Goal: Task Accomplishment & Management: Complete application form

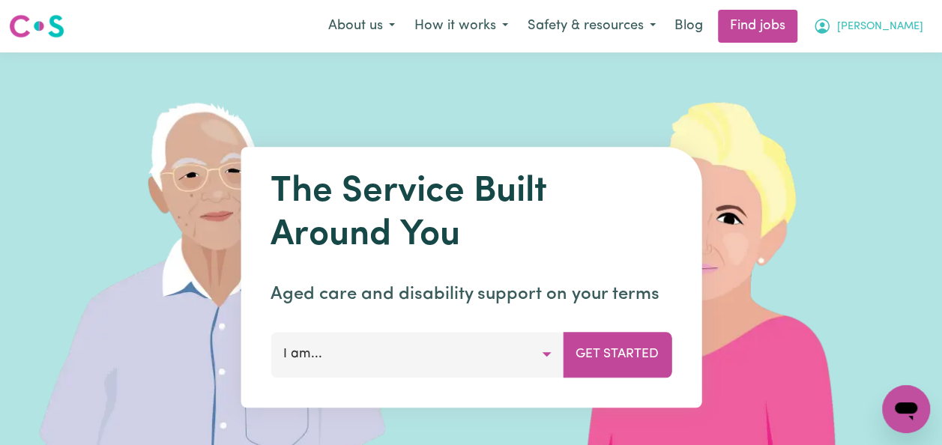
click at [904, 28] on span "[PERSON_NAME]" at bounding box center [880, 27] width 86 height 16
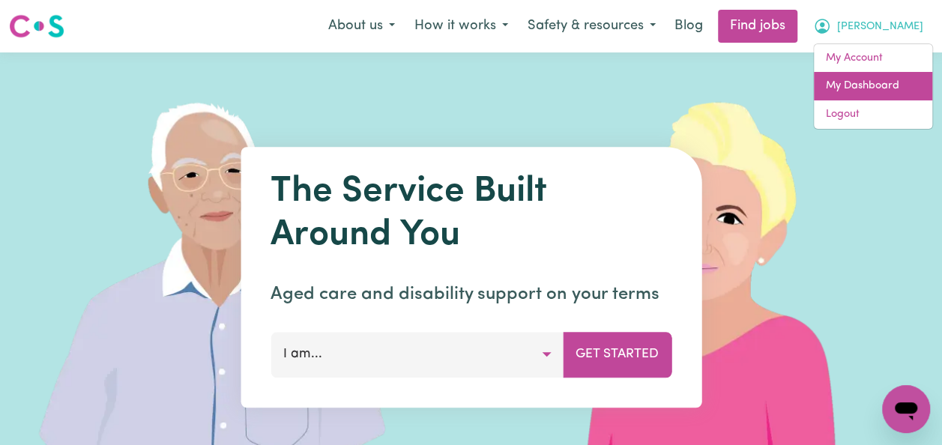
click at [893, 86] on link "My Dashboard" at bounding box center [873, 86] width 118 height 28
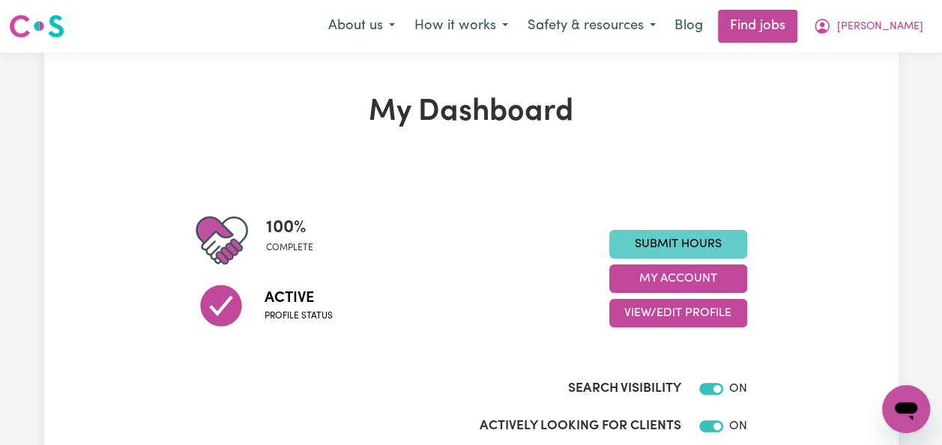
click at [720, 240] on link "Submit Hours" at bounding box center [678, 244] width 138 height 28
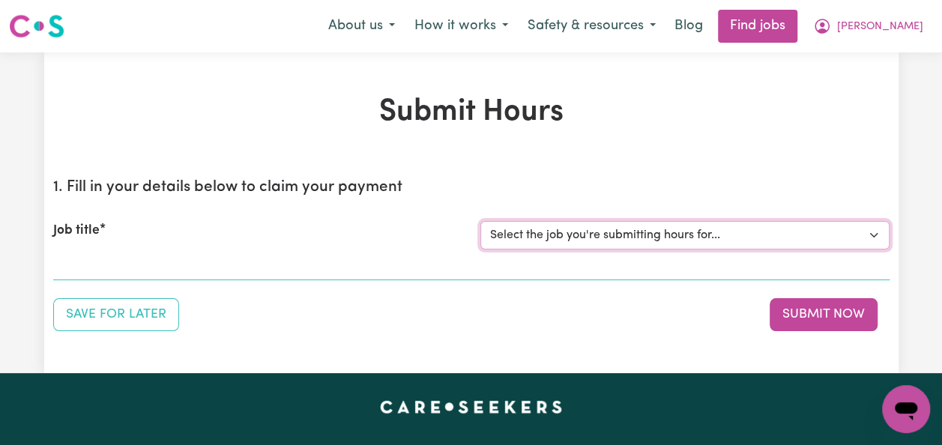
click at [870, 238] on select "Select the job you're submitting hours for... [[PERSON_NAME]] Italian Speaking …" at bounding box center [684, 235] width 409 height 28
select select "14719"
click at [480, 221] on select "Select the job you're submitting hours for... [[PERSON_NAME]] Italian Speaking …" at bounding box center [684, 235] width 409 height 28
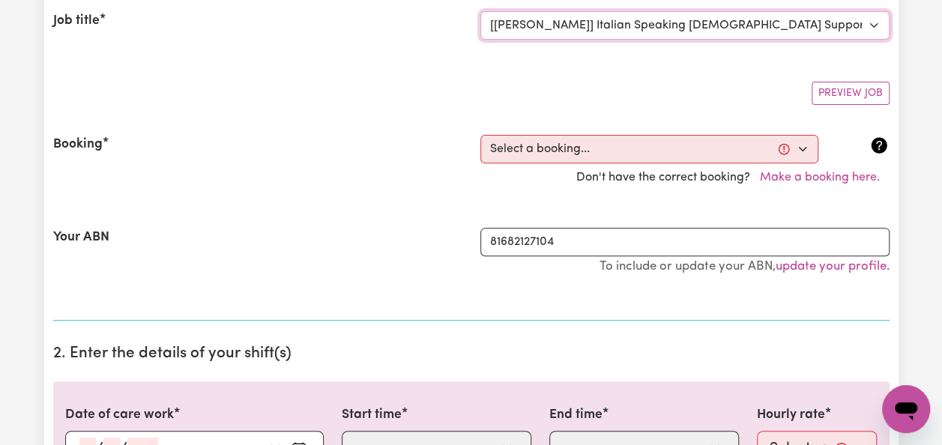
scroll to position [240, 0]
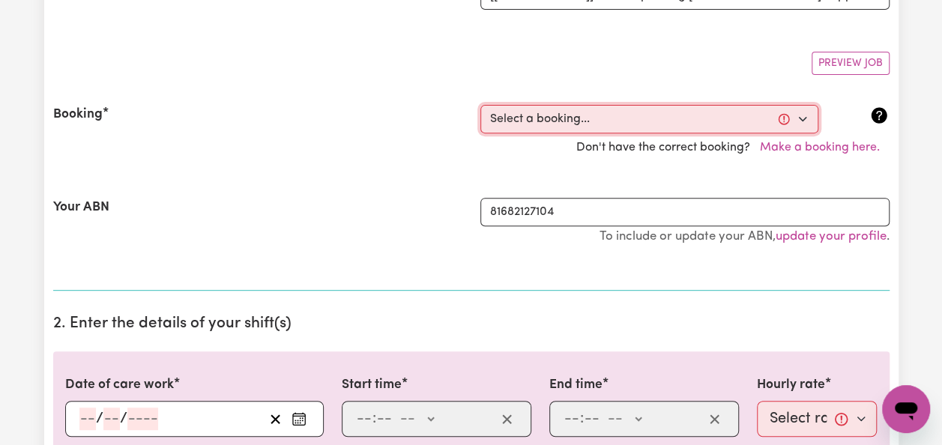
click at [801, 118] on select "Select a booking... [DATE] 10:00am to 12:00pm (RECURRING) [DATE] 10:00am to 12:…" at bounding box center [649, 119] width 338 height 28
click at [806, 112] on select "Select a booking... [DATE] 10:00am to 12:00pm (RECURRING) [DATE] 10:00am to 12:…" at bounding box center [649, 119] width 338 height 28
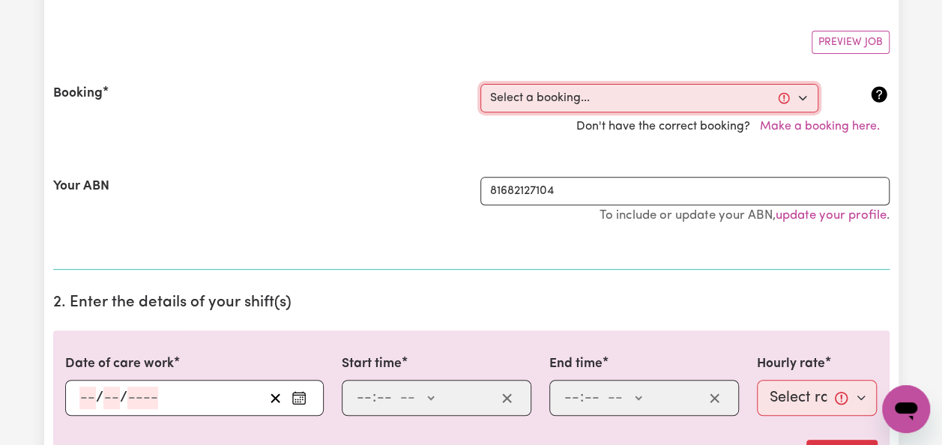
scroll to position [270, 0]
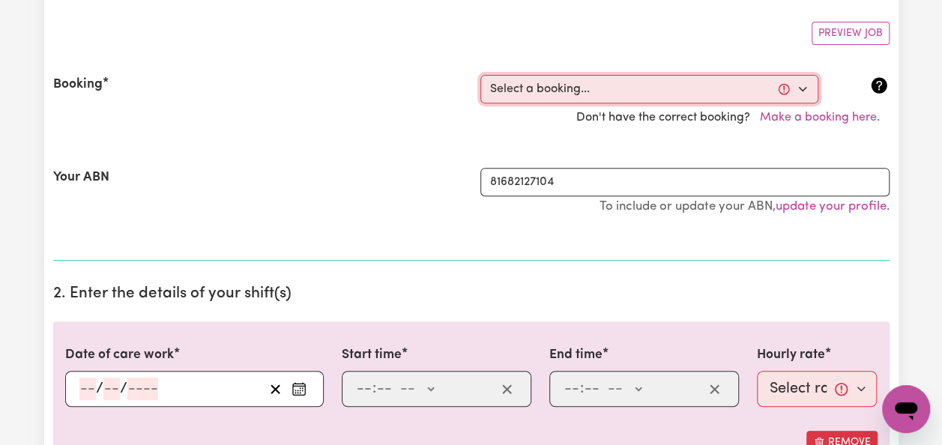
click at [797, 88] on select "Select a booking... [DATE] 10:00am to 12:00pm (RECURRING) [DATE] 10:00am to 12:…" at bounding box center [649, 89] width 338 height 28
click at [781, 87] on select "Select a booking... [DATE] 10:00am to 12:00pm (RECURRING) [DATE] 10:00am to 12:…" at bounding box center [649, 89] width 338 height 28
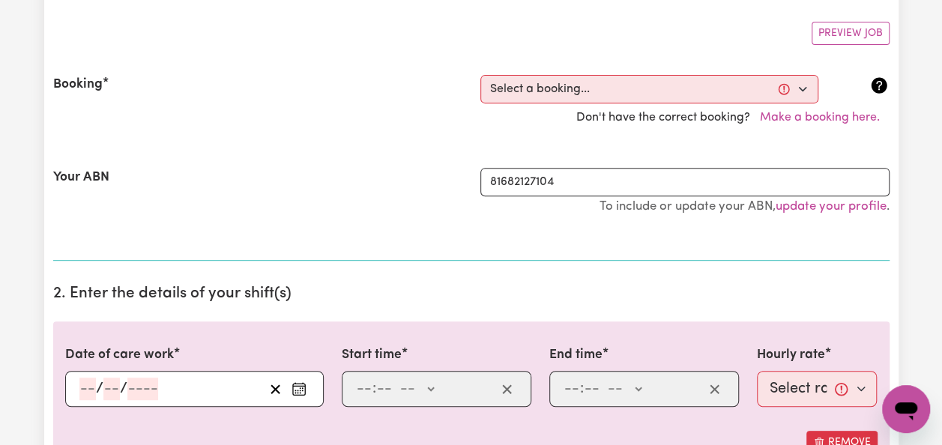
click at [297, 390] on circle "Enter the date of care work" at bounding box center [297, 390] width 1 height 1
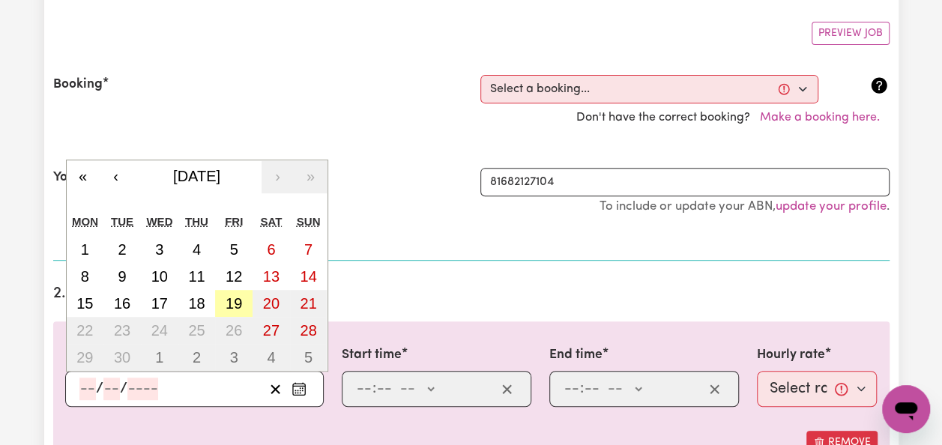
click at [238, 295] on abbr "19" at bounding box center [234, 303] width 16 height 16
type input "[DATE]"
type input "19"
type input "9"
type input "2025"
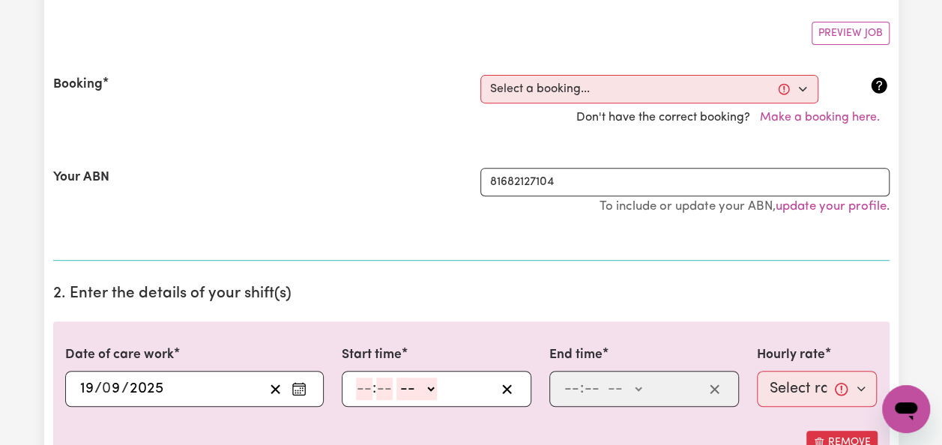
click at [299, 385] on icon "Enter the date of care work" at bounding box center [299, 389] width 15 height 15
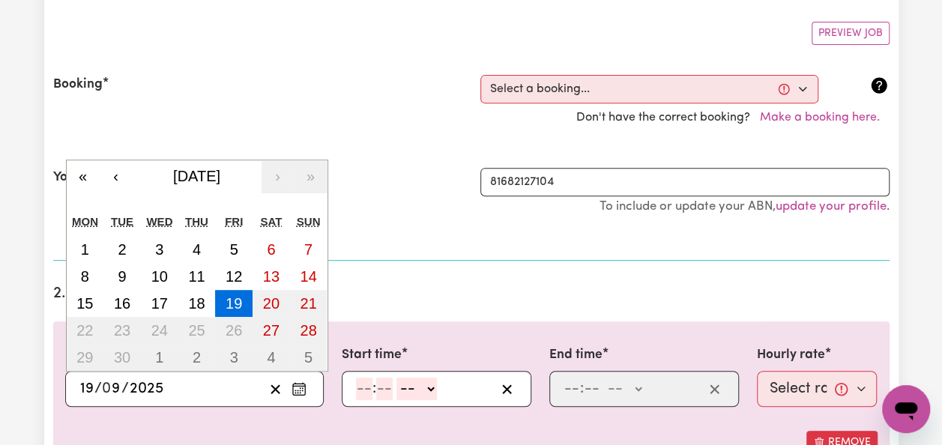
click at [299, 385] on icon "Enter the date of care work" at bounding box center [299, 389] width 15 height 15
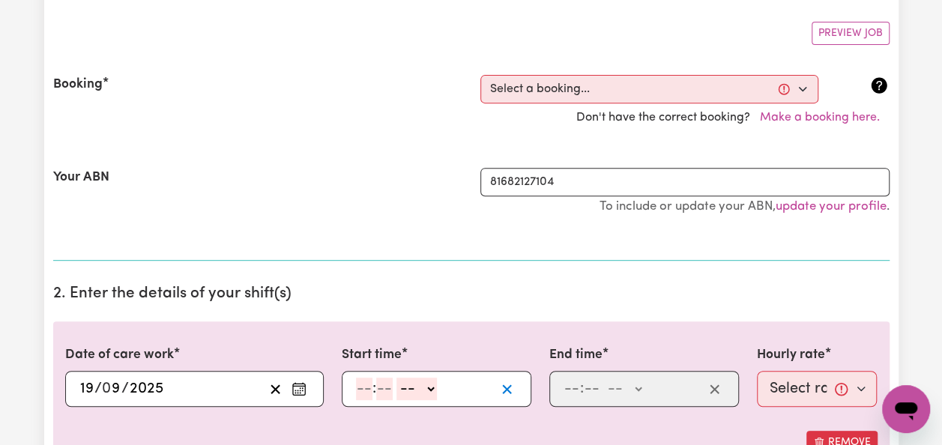
click at [505, 385] on line "button" at bounding box center [507, 389] width 8 height 8
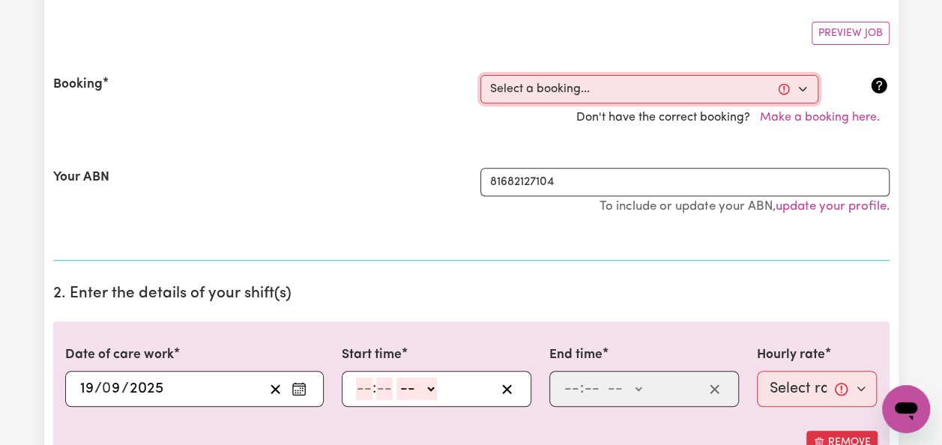
click at [802, 84] on select "Select a booking... [DATE] 10:00am to 12:00pm (RECURRING) [DATE] 10:00am to 12:…" at bounding box center [649, 89] width 338 height 28
click at [801, 86] on select "Select a booking... [DATE] 10:00am to 12:00pm (RECURRING) [DATE] 10:00am to 12:…" at bounding box center [649, 89] width 338 height 28
click at [801, 88] on select "Select a booking... [DATE] 10:00am to 12:00pm (RECURRING) [DATE] 10:00am to 12:…" at bounding box center [649, 89] width 338 height 28
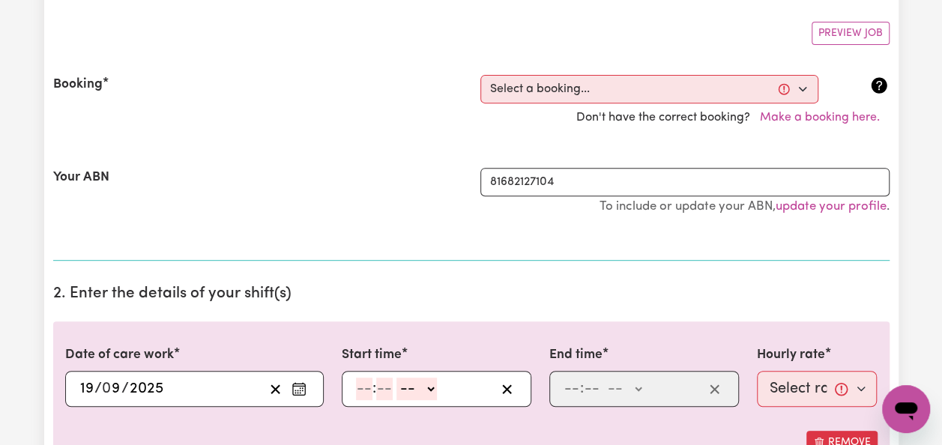
click at [68, 387] on div "[DATE] 19 / 0 9 / 2025 « ‹ [DATE] › » Mon Tue Wed Thu Fri Sat Sun 1 2 3 4 5 6 7…" at bounding box center [194, 389] width 259 height 36
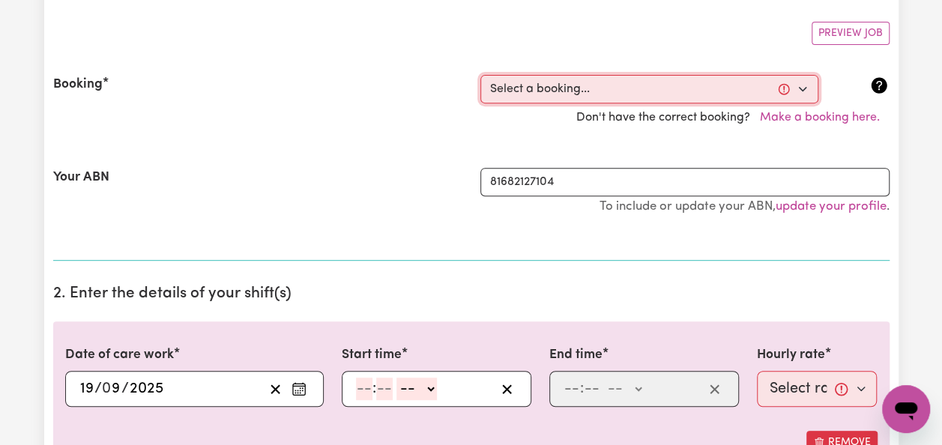
click at [801, 87] on select "Select a booking... [DATE] 10:00am to 12:00pm (RECURRING) [DATE] 10:00am to 12:…" at bounding box center [649, 89] width 338 height 28
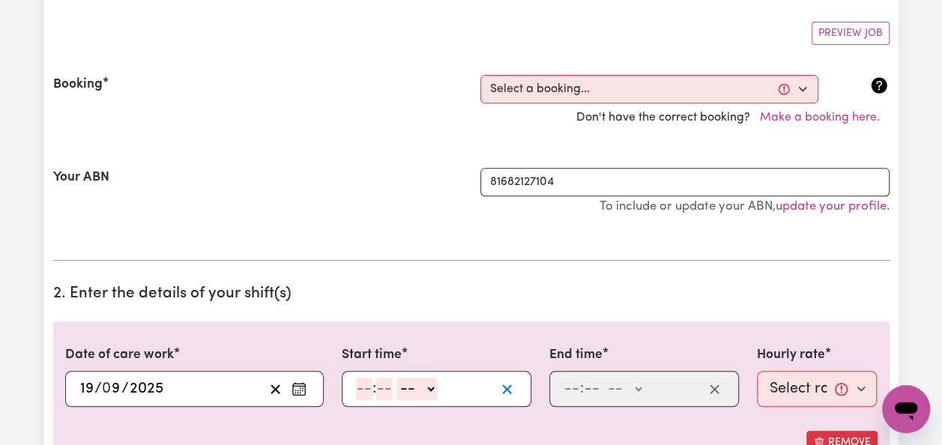
click at [510, 386] on icon "button" at bounding box center [507, 389] width 14 height 14
click at [509, 385] on line "button" at bounding box center [507, 389] width 8 height 8
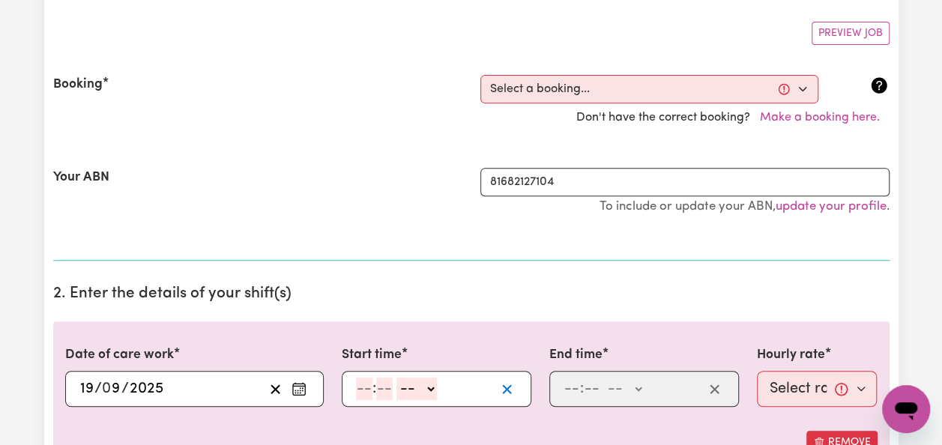
click at [509, 385] on line "button" at bounding box center [507, 389] width 8 height 8
click at [362, 387] on input "number" at bounding box center [364, 389] width 16 height 22
click at [364, 387] on input "number" at bounding box center [364, 389] width 16 height 22
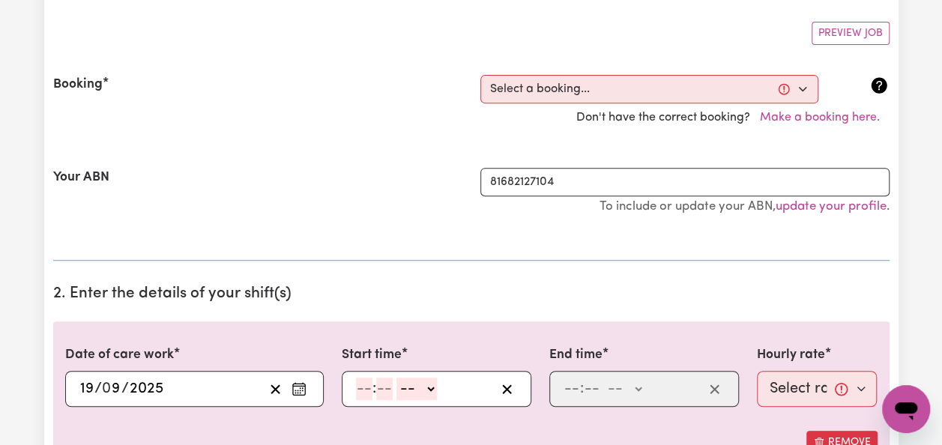
click at [364, 387] on input "number" at bounding box center [364, 389] width 16 height 22
type input "10"
click at [387, 388] on input "number" at bounding box center [384, 389] width 16 height 22
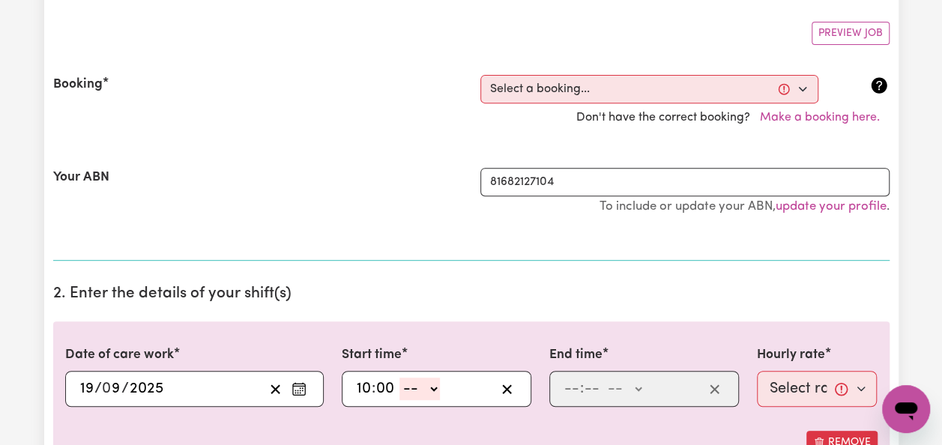
type input "00"
click at [436, 384] on select "-- AM PM" at bounding box center [420, 389] width 40 height 22
select select "am"
click at [400, 378] on select "-- AM PM" at bounding box center [420, 389] width 40 height 22
type input "10:00"
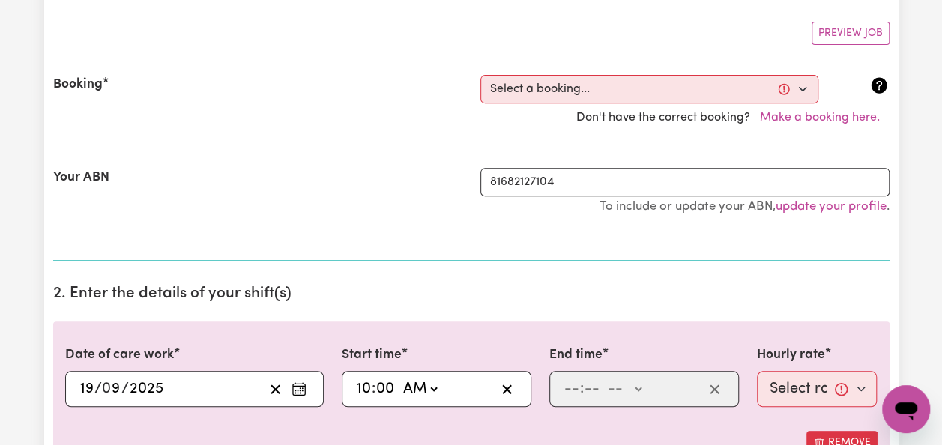
type input "0"
click at [569, 396] on input "number" at bounding box center [572, 389] width 16 height 22
type input "12"
type input "00"
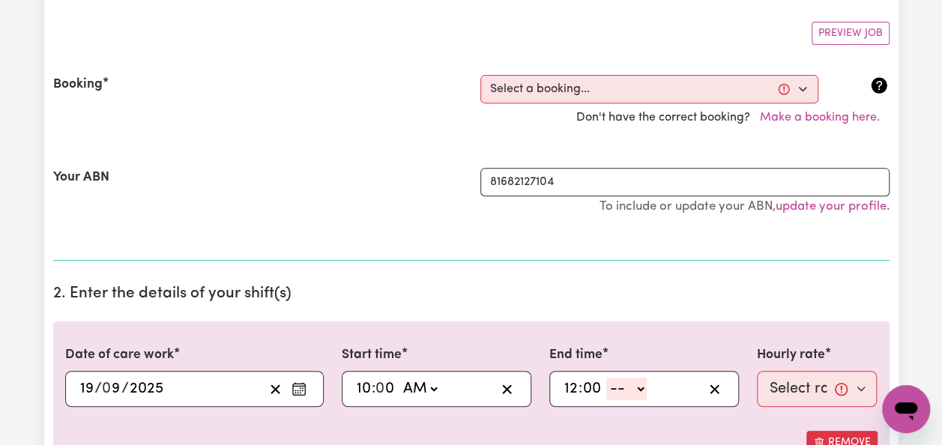
click at [639, 385] on select "-- AM PM" at bounding box center [626, 389] width 40 height 22
select select "pm"
click at [606, 378] on select "-- AM PM" at bounding box center [626, 389] width 40 height 22
type input "12:00"
type input "0"
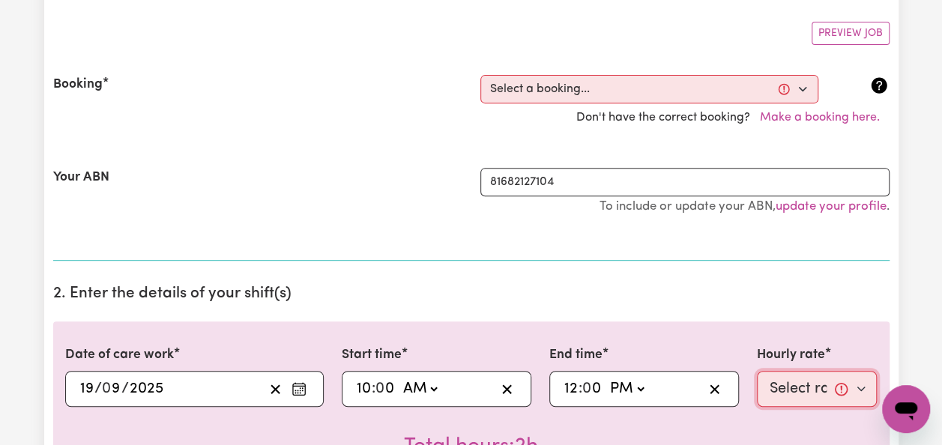
click at [859, 383] on select "Select rate... $50.00 (Weekday)" at bounding box center [817, 389] width 121 height 36
select select "50-Weekday"
click at [757, 371] on select "Select rate... $50.00 (Weekday)" at bounding box center [817, 389] width 121 height 36
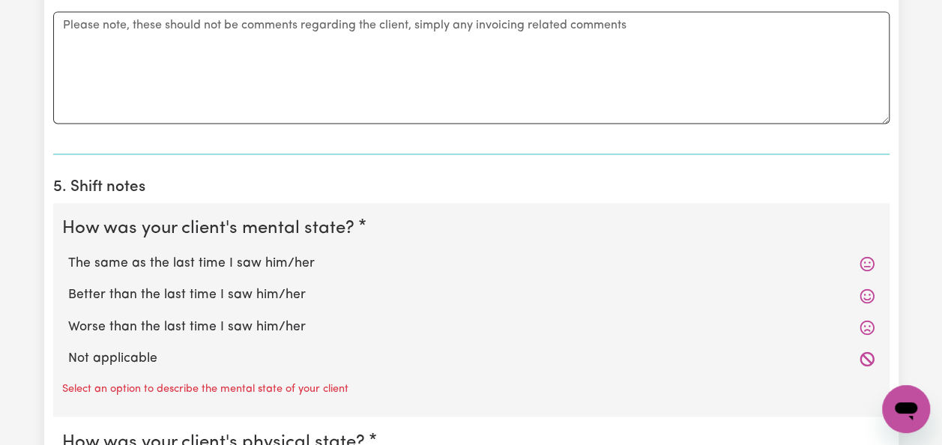
scroll to position [1079, 0]
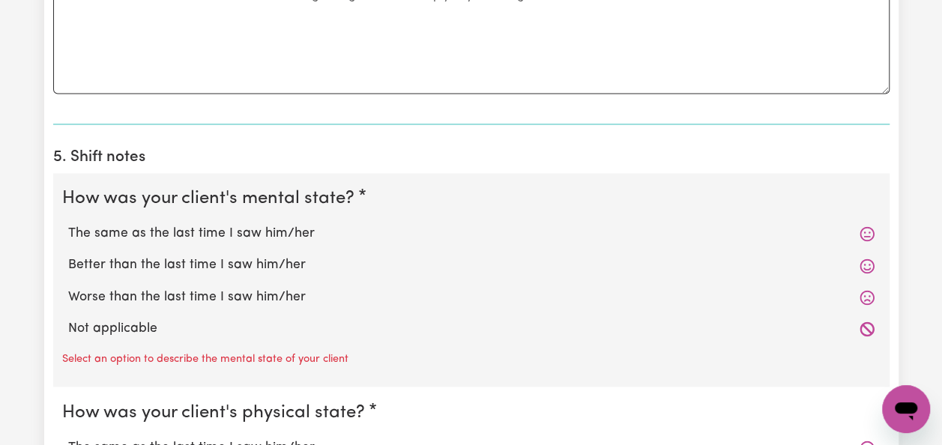
click at [265, 229] on label "The same as the last time I saw him/her" at bounding box center [471, 233] width 807 height 19
click at [68, 224] on input "The same as the last time I saw him/her" at bounding box center [67, 223] width 1 height 1
radio input "true"
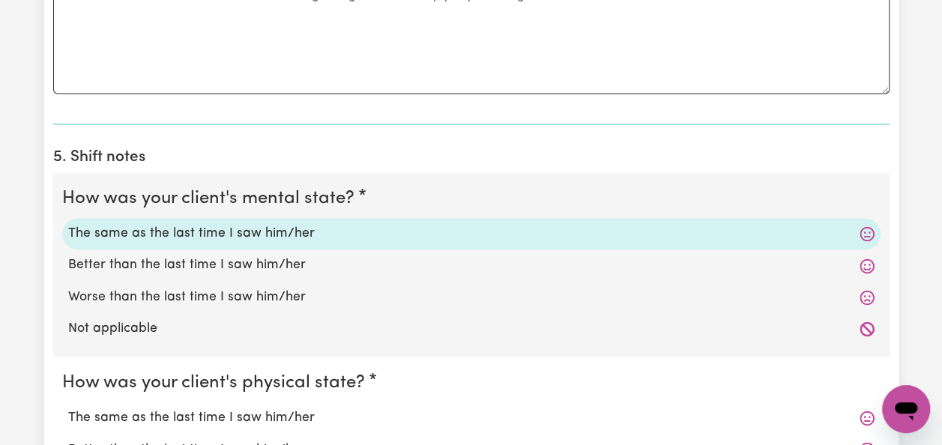
click at [265, 412] on label "The same as the last time I saw him/her" at bounding box center [471, 417] width 807 height 19
click at [68, 408] on input "The same as the last time I saw him/her" at bounding box center [67, 407] width 1 height 1
radio input "true"
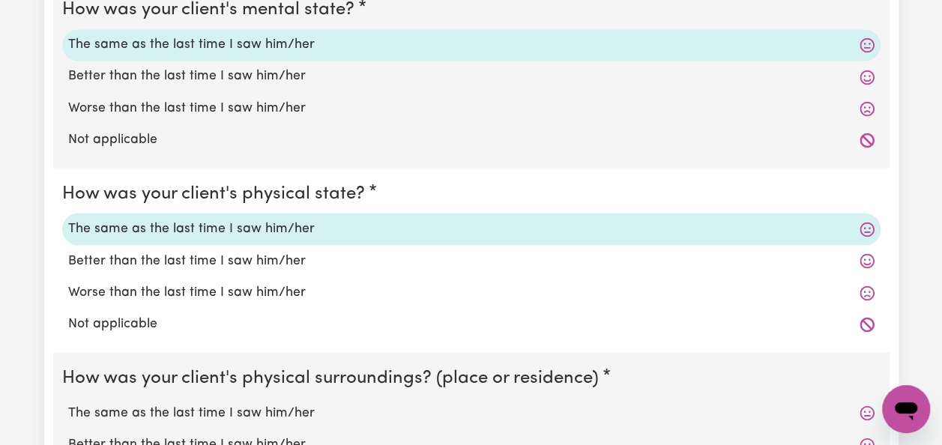
scroll to position [1269, 0]
click at [256, 286] on label "Worse than the last time I saw him/her" at bounding box center [471, 291] width 807 height 19
click at [68, 282] on input "Worse than the last time I saw him/her" at bounding box center [67, 281] width 1 height 1
radio input "true"
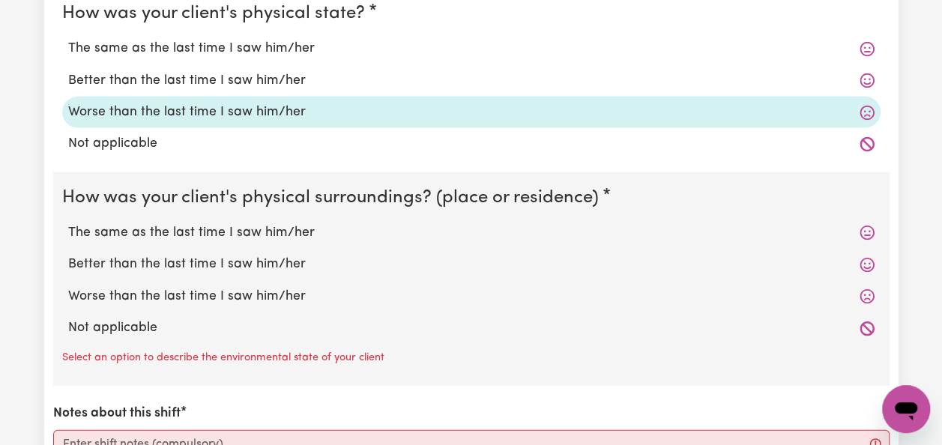
scroll to position [1449, 0]
click at [223, 262] on label "Better than the last time I saw him/her" at bounding box center [471, 263] width 807 height 19
click at [68, 254] on input "Better than the last time I saw him/her" at bounding box center [67, 253] width 1 height 1
radio input "true"
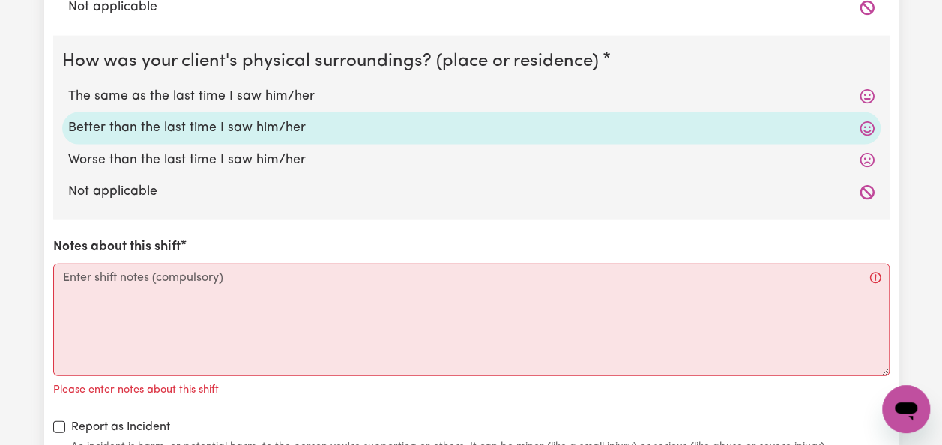
scroll to position [1599, 0]
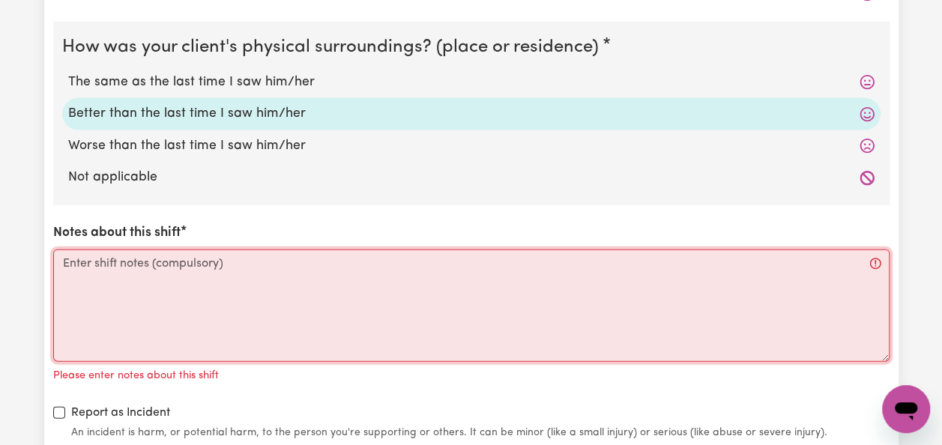
click at [71, 267] on textarea "Notes about this shift" at bounding box center [471, 306] width 837 height 112
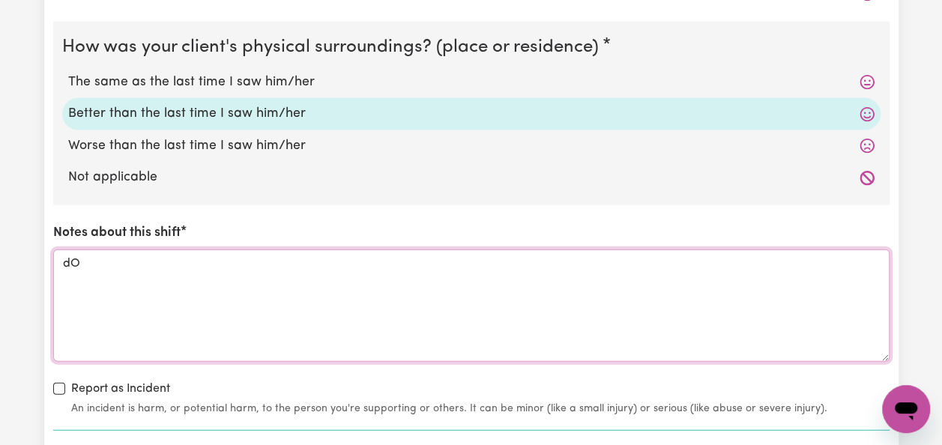
type textarea "d"
click at [224, 264] on textarea "[PERSON_NAME] happy to see me." at bounding box center [471, 306] width 837 height 112
click at [403, 265] on textarea "[PERSON_NAME] happy to see me. On arrival was sitting in garage" at bounding box center [471, 306] width 837 height 112
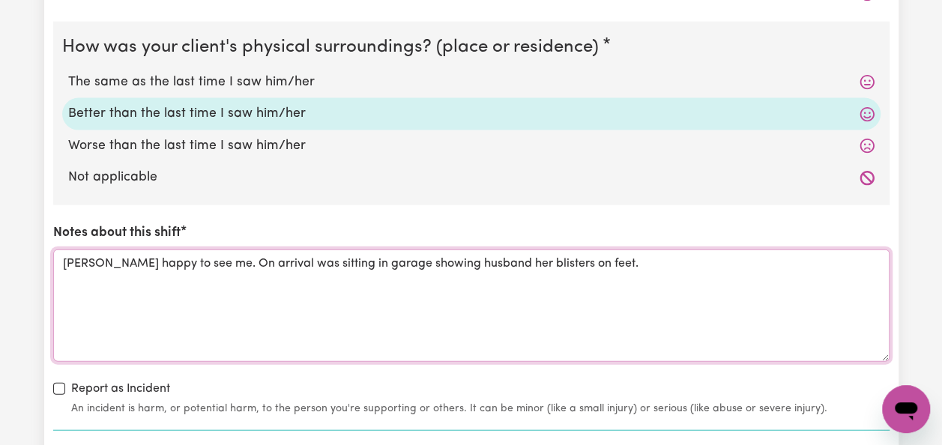
click at [402, 265] on textarea "[PERSON_NAME] happy to see me. On arrival was sitting in garage showing husband…" at bounding box center [471, 306] width 837 height 112
click at [226, 273] on textarea "[PERSON_NAME] happy to see me. On arrival was sitting in garage husband her bli…" at bounding box center [471, 306] width 837 height 112
click at [233, 310] on textarea "[PERSON_NAME] happy to see me. On arrival was sitting in garage husband her bli…" at bounding box center [471, 306] width 837 height 112
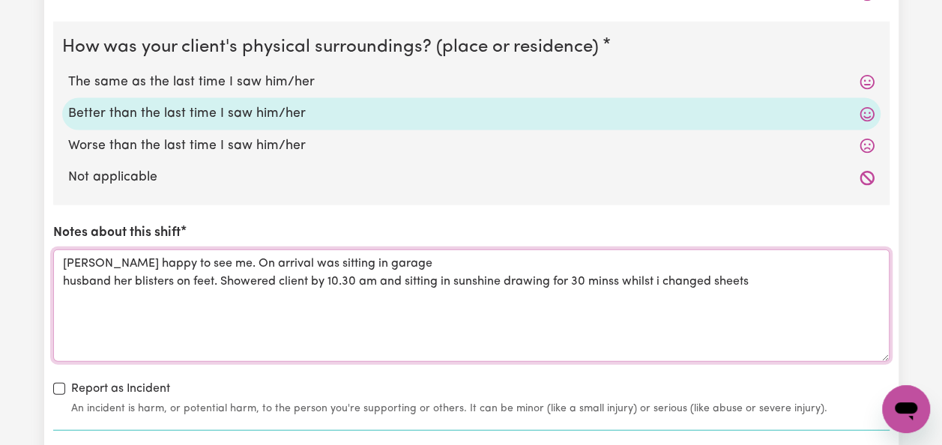
click at [604, 284] on textarea "[PERSON_NAME] happy to see me. On arrival was sitting in garage husband her bli…" at bounding box center [471, 306] width 837 height 112
click at [588, 278] on textarea "[PERSON_NAME] happy to see me. On arrival was sitting in garage husband her bli…" at bounding box center [471, 306] width 837 height 112
click at [654, 294] on textarea "[PERSON_NAME] happy to see me. On arrival was sitting in garage husband her bli…" at bounding box center [471, 306] width 837 height 112
click at [752, 280] on textarea "[PERSON_NAME] happy to see me. On arrival was sitting in garage husband her bli…" at bounding box center [471, 306] width 837 height 112
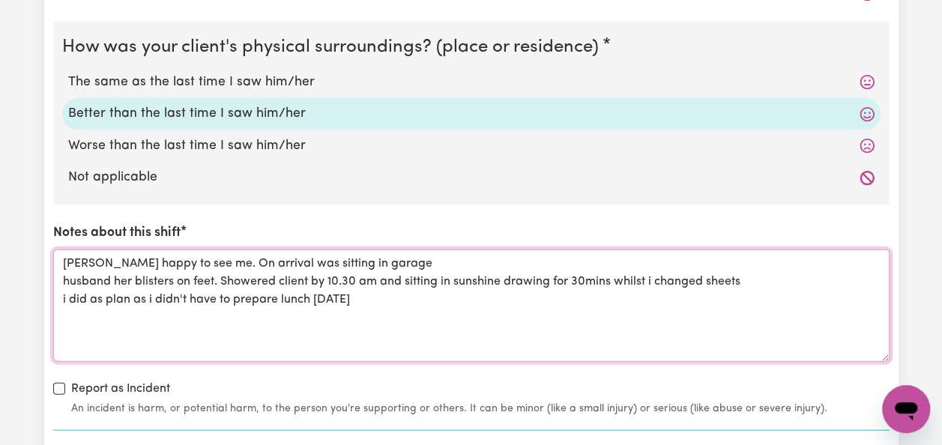
click at [358, 289] on textarea "[PERSON_NAME] happy to see me. On arrival was sitting in garage husband her bli…" at bounding box center [471, 306] width 837 height 112
click at [364, 295] on textarea "[PERSON_NAME] happy to see me. On arrival was sitting in garage husband her bli…" at bounding box center [471, 306] width 837 height 112
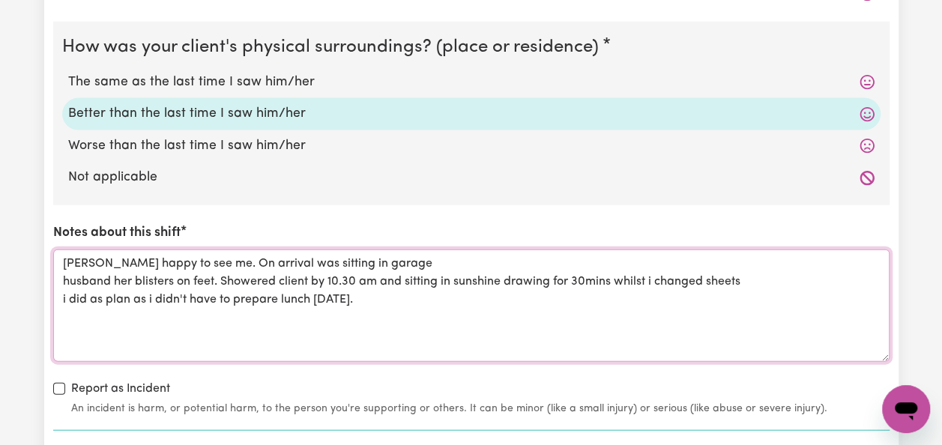
click at [364, 295] on textarea "[PERSON_NAME] happy to see me. On arrival was sitting in garage husband her bli…" at bounding box center [471, 306] width 837 height 112
click at [364, 298] on textarea "[PERSON_NAME] happy to see me. On arrival was sitting in garage husband her bli…" at bounding box center [471, 306] width 837 height 112
click at [217, 279] on textarea "[PERSON_NAME] happy to see me. On arrival was sitting in garage husband her bli…" at bounding box center [471, 306] width 837 height 112
click at [355, 292] on textarea "[PERSON_NAME] happy to see me. On arrival was sitting in garage husband her bli…" at bounding box center [471, 306] width 837 height 112
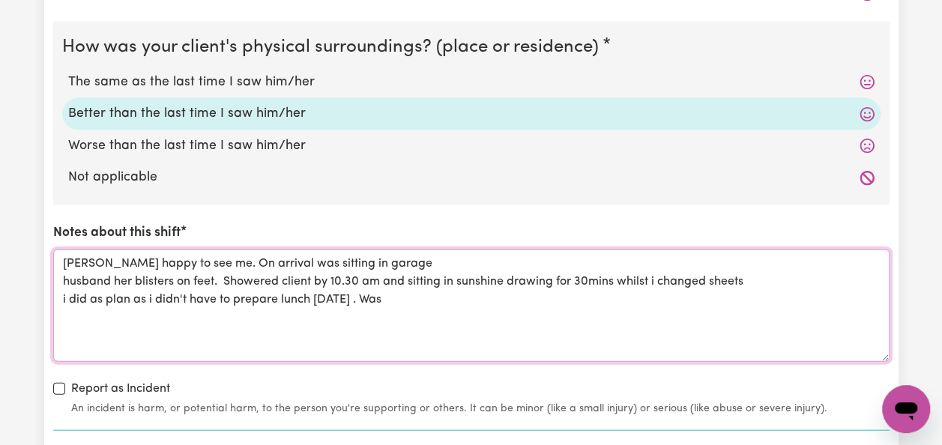
click at [381, 301] on textarea "[PERSON_NAME] happy to see me. On arrival was sitting in garage husband her bli…" at bounding box center [471, 306] width 837 height 112
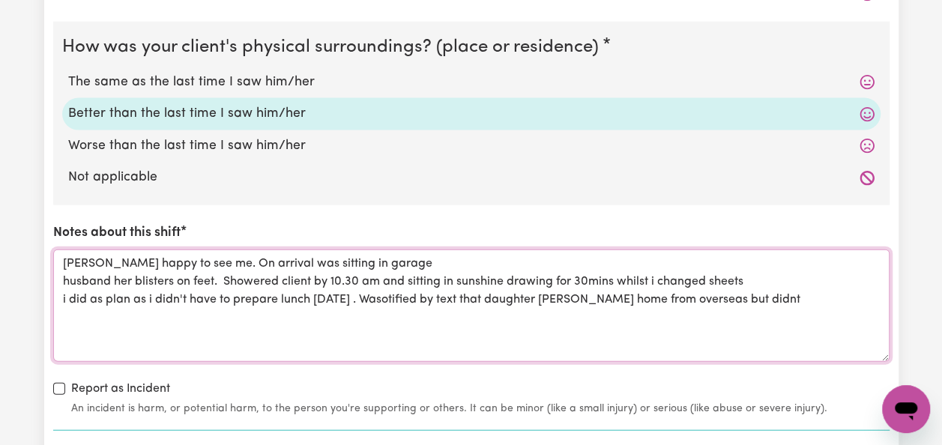
click at [380, 300] on textarea "[PERSON_NAME] happy to see me. On arrival was sitting in garage husband her bli…" at bounding box center [471, 306] width 837 height 112
click at [759, 303] on textarea "[PERSON_NAME] happy to see me. On arrival was sitting in garage husband her bli…" at bounding box center [471, 306] width 837 height 112
click at [726, 304] on textarea "[PERSON_NAME] happy to see me. On arrival was sitting in garage husband her bli…" at bounding box center [471, 306] width 837 height 112
click at [741, 294] on textarea "[PERSON_NAME] happy to see me. On arrival was sitting in garage husband her bli…" at bounding box center [471, 306] width 837 height 112
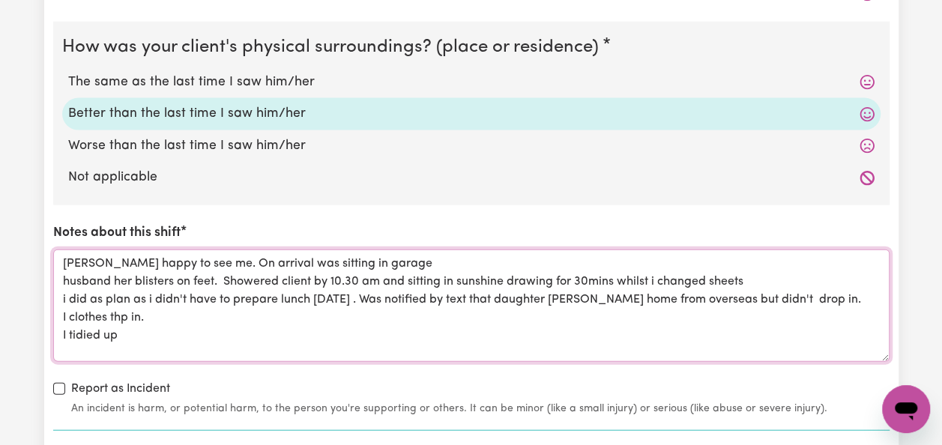
click at [120, 335] on textarea "[PERSON_NAME] happy to see me. On arrival was sitting in garage husband her bli…" at bounding box center [471, 306] width 837 height 112
click at [66, 309] on textarea "[PERSON_NAME] happy to see me. On arrival was sitting in garage husband her bli…" at bounding box center [471, 306] width 837 height 112
click at [73, 310] on textarea "[PERSON_NAME] happy to see me. On arrival was sitting in garage husband her bli…" at bounding box center [471, 306] width 837 height 112
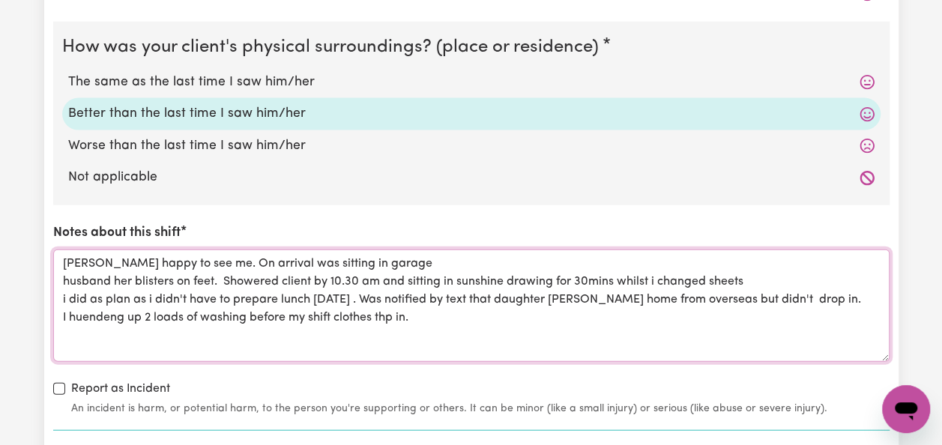
click at [240, 336] on textarea "[PERSON_NAME] happy to see me. On arrival was sitting in garage husband her bli…" at bounding box center [471, 306] width 837 height 112
click at [102, 322] on textarea "[PERSON_NAME] happy to see me. On arrival was sitting in garage husband her bli…" at bounding box center [471, 306] width 837 height 112
click at [101, 319] on textarea "[PERSON_NAME] happy to see me. On arrival was sitting in garage husband her bli…" at bounding box center [471, 306] width 837 height 112
click at [201, 324] on textarea "[PERSON_NAME] happy to see me. On arrival was sitting in garage husband her bli…" at bounding box center [471, 306] width 837 height 112
click at [304, 315] on textarea "[PERSON_NAME] happy to see me. On arrival was sitting in garage husband her bli…" at bounding box center [471, 306] width 837 height 112
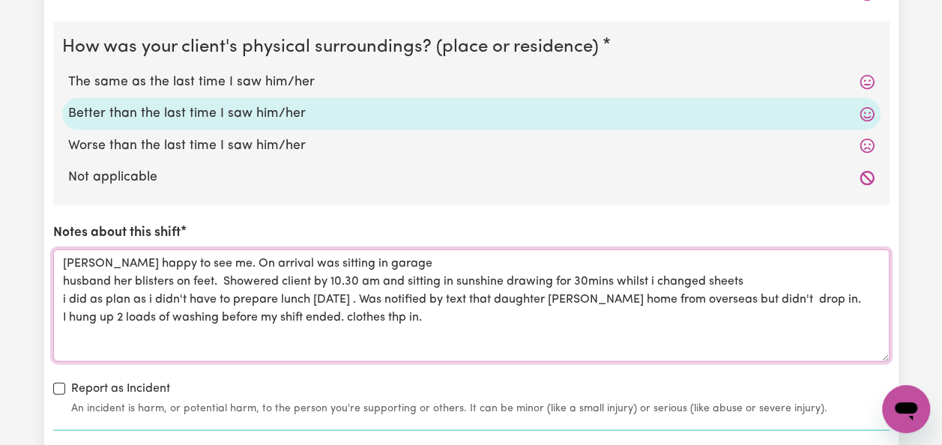
click at [426, 313] on textarea "[PERSON_NAME] happy to see me. On arrival was sitting in garage husband her bli…" at bounding box center [471, 306] width 837 height 112
click at [408, 306] on textarea "[PERSON_NAME] happy to see me. On arrival was sitting in garage husband her bli…" at bounding box center [471, 306] width 837 height 112
click at [463, 313] on textarea "[PERSON_NAME] happy to see me. On arrival was sitting in garage husband her bli…" at bounding box center [471, 306] width 837 height 112
click at [495, 312] on textarea "[PERSON_NAME] happy to see me. On arrival was sitting in garage husband her bli…" at bounding box center [471, 306] width 837 height 112
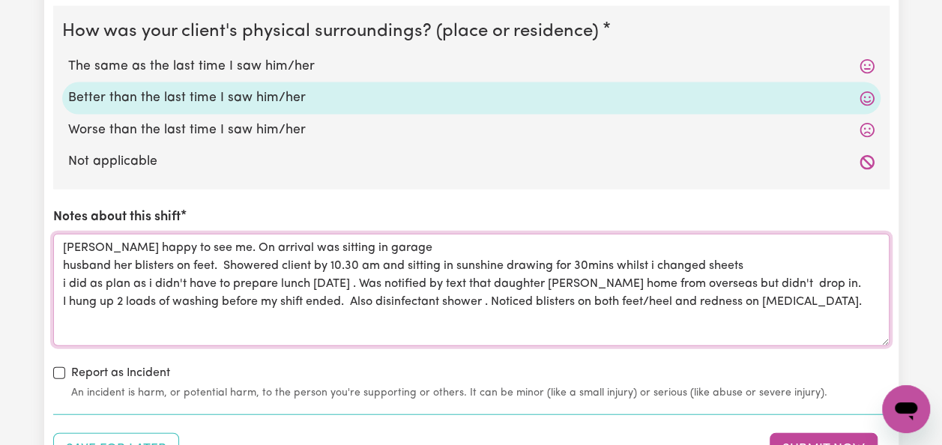
scroll to position [1629, 0]
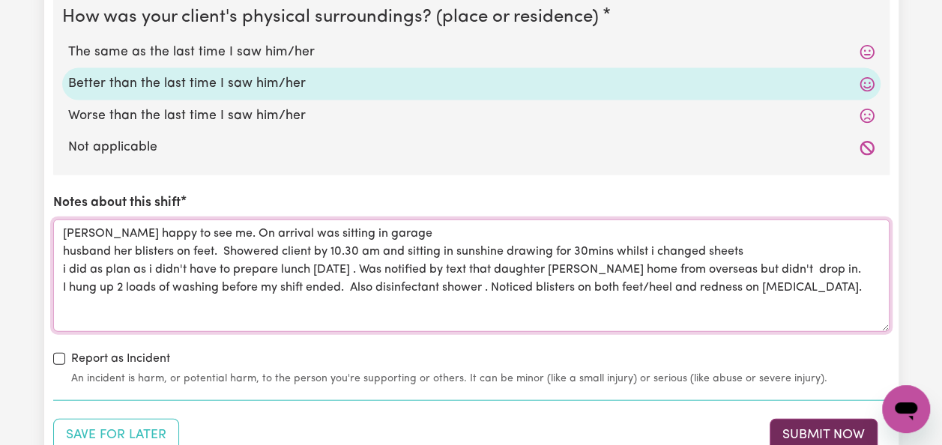
type textarea "[PERSON_NAME] happy to see me. On arrival was sitting in garage husband her bli…"
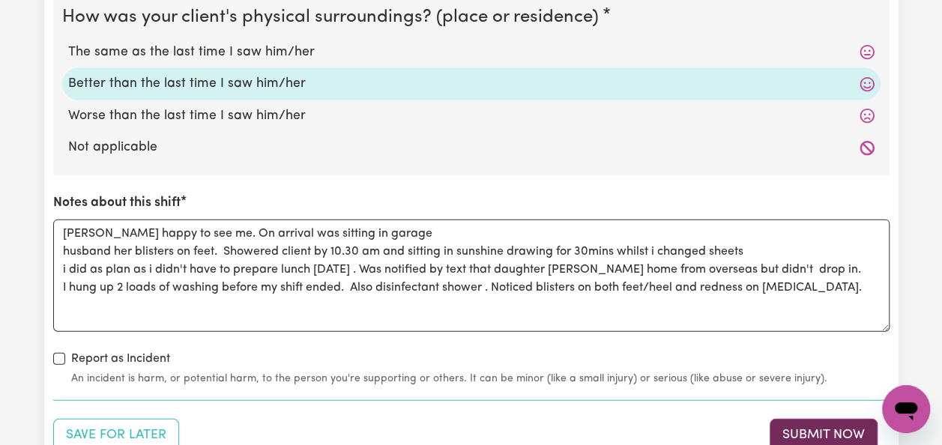
click at [847, 429] on button "Submit Now" at bounding box center [824, 435] width 108 height 33
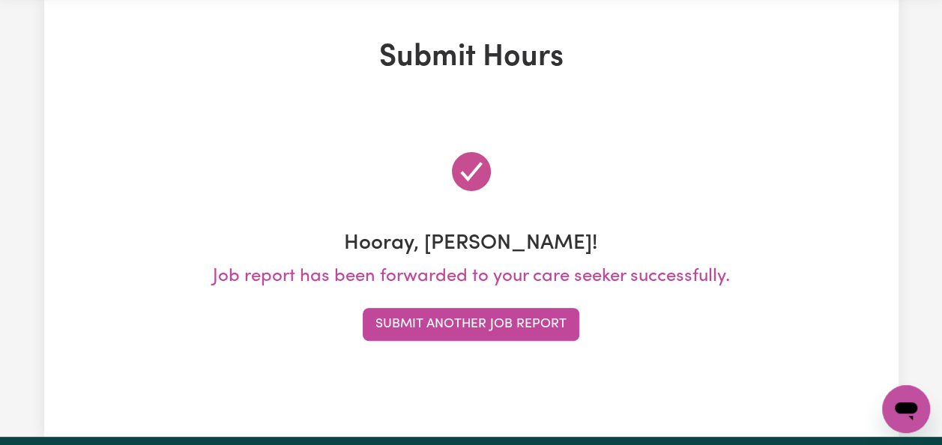
scroll to position [0, 0]
